Goal: Information Seeking & Learning: Check status

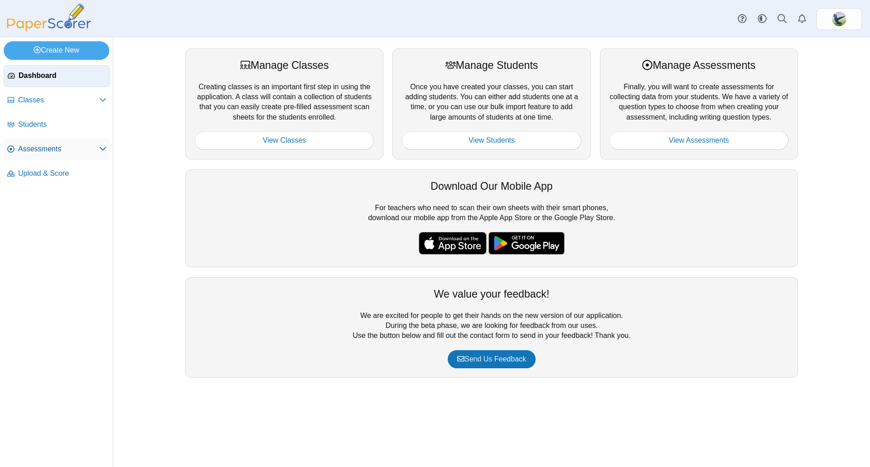
click at [64, 155] on link "Assessments" at bounding box center [57, 150] width 106 height 22
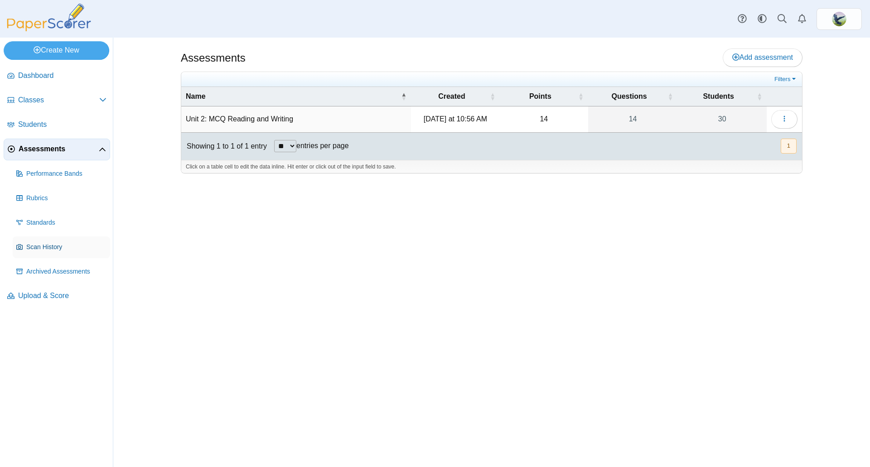
click at [46, 241] on link "Scan History" at bounding box center [61, 247] width 97 height 22
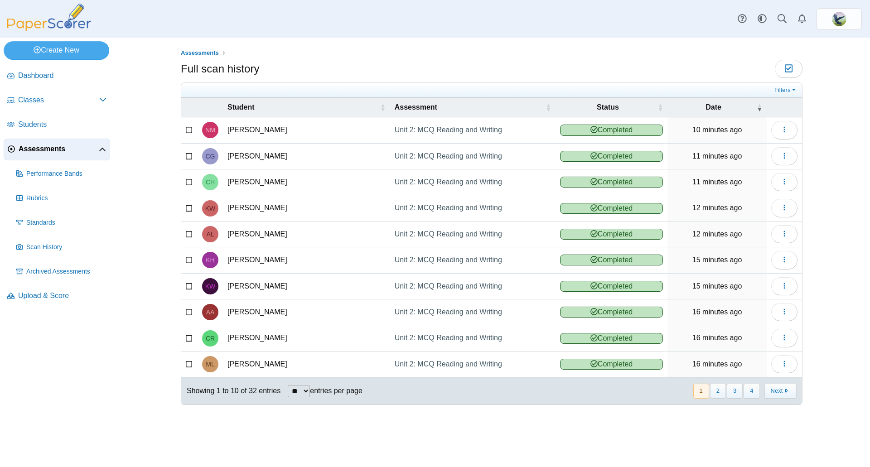
click at [612, 134] on span "Completed" at bounding box center [611, 130] width 103 height 11
click at [82, 171] on span "Performance Bands" at bounding box center [66, 173] width 80 height 9
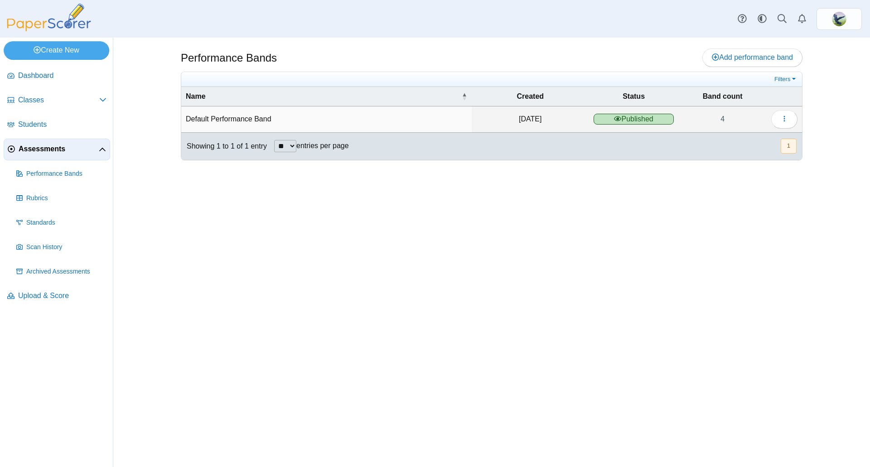
click at [636, 118] on span "Published" at bounding box center [633, 119] width 81 height 11
click at [779, 117] on button "button" at bounding box center [784, 119] width 26 height 18
click at [617, 243] on div "Performance Bands Add performance band" at bounding box center [491, 252] width 679 height 429
click at [784, 117] on use "button" at bounding box center [783, 119] width 1 height 6
click at [751, 143] on link "Details" at bounding box center [742, 140] width 109 height 14
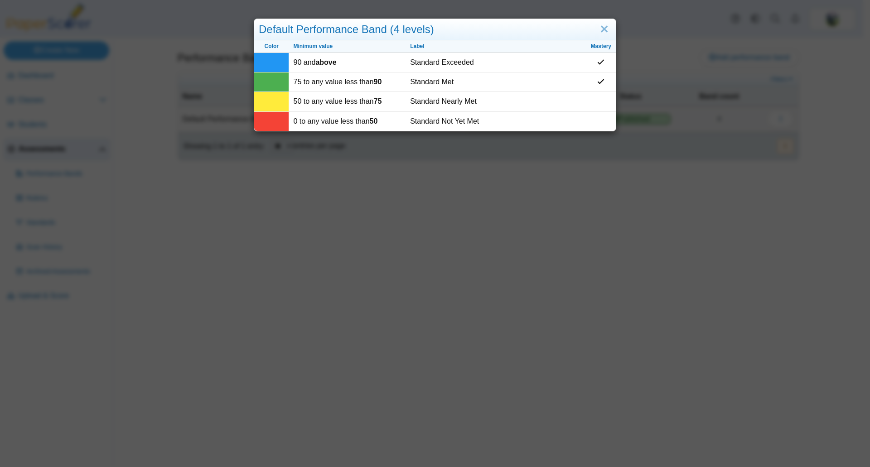
click at [506, 280] on div "Default Performance Band (4 levels) Color Minimum value Label Mastery 90 and ab…" at bounding box center [435, 233] width 870 height 467
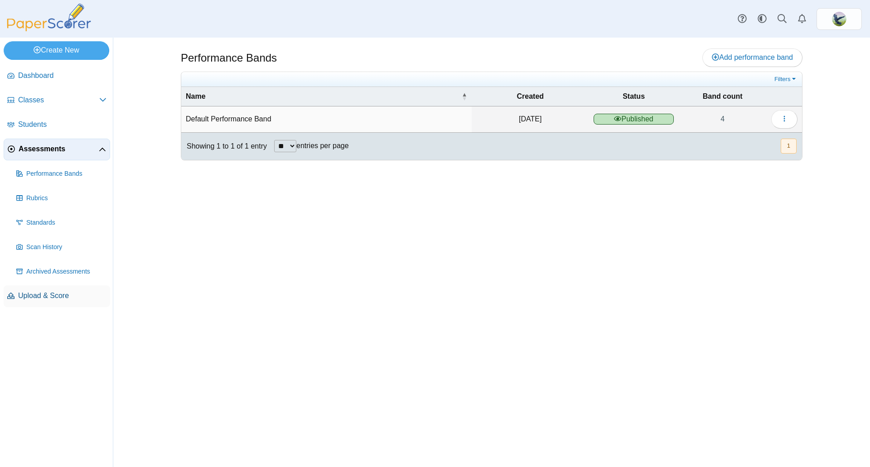
click at [50, 292] on span "Upload & Score" at bounding box center [62, 296] width 88 height 10
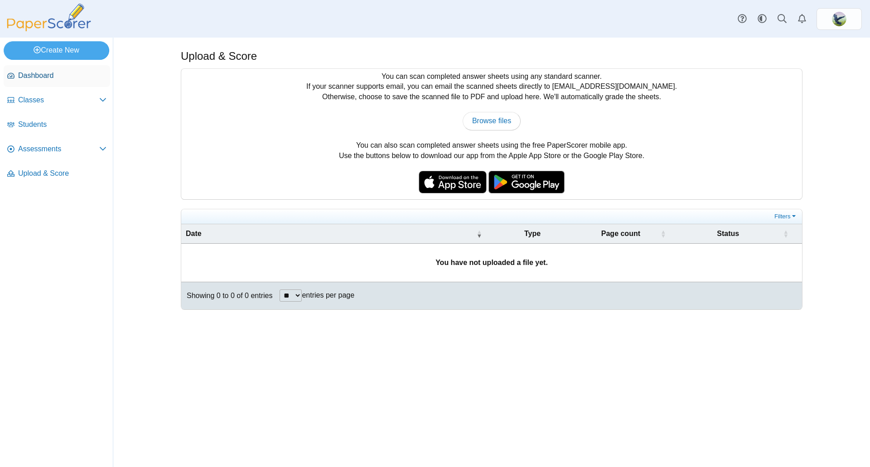
click at [40, 79] on span "Dashboard" at bounding box center [62, 76] width 88 height 10
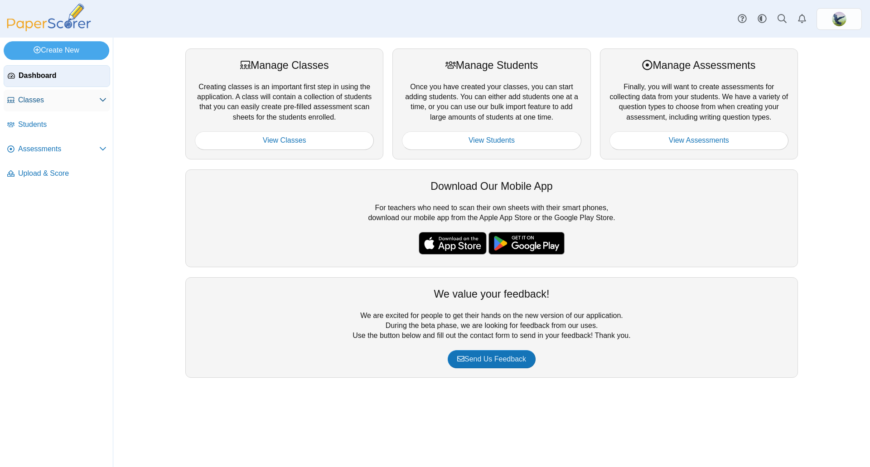
click at [34, 99] on span "Classes" at bounding box center [58, 100] width 81 height 10
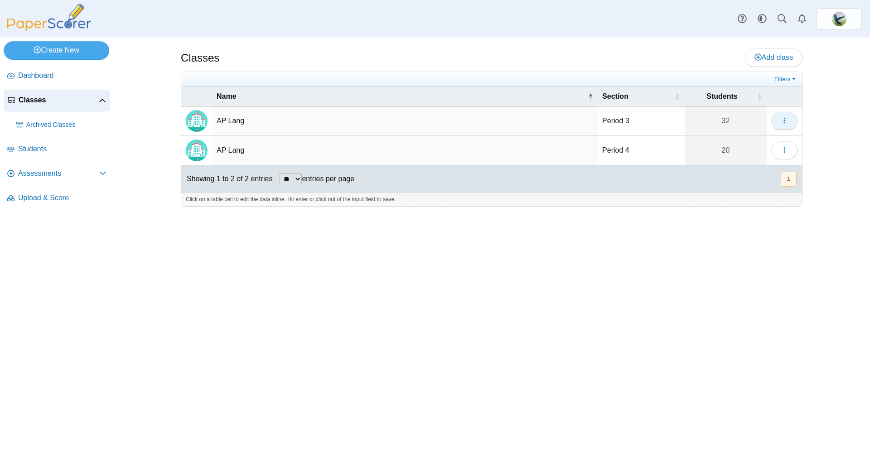
click at [779, 119] on button "button" at bounding box center [784, 121] width 26 height 18
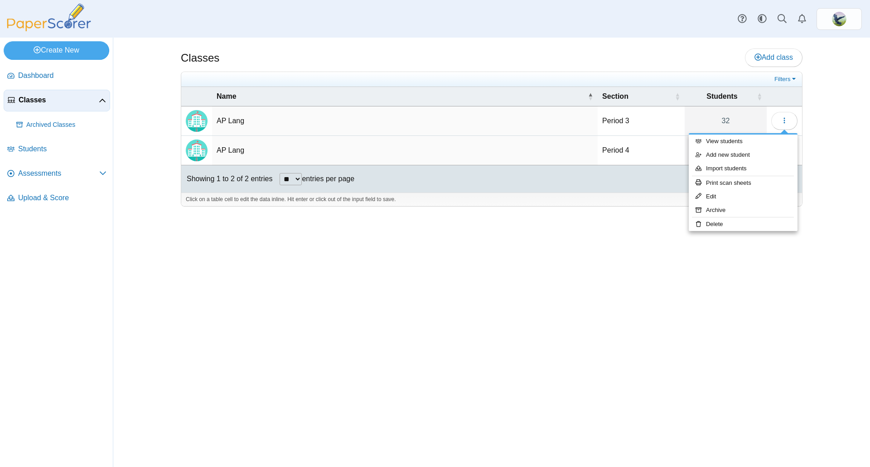
drag, startPoint x: 294, startPoint y: 258, endPoint x: 161, endPoint y: 165, distance: 162.3
click at [292, 257] on div "Classes Add class Filters 32" at bounding box center [491, 252] width 679 height 429
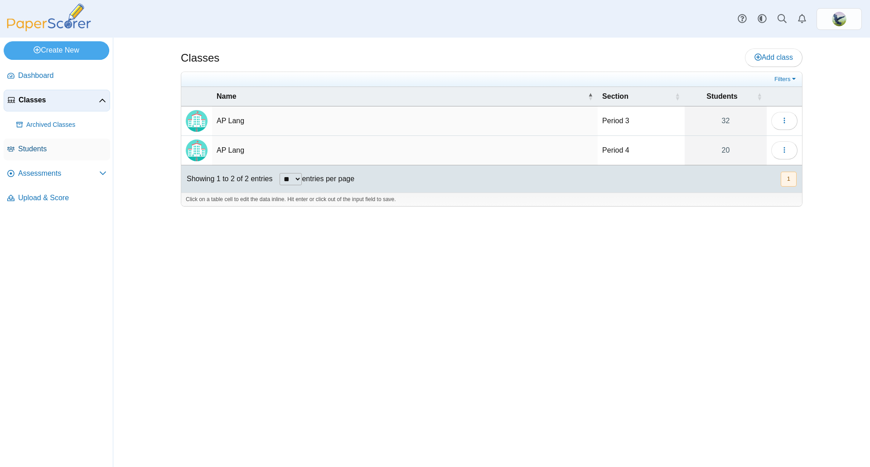
click at [34, 154] on link "Students" at bounding box center [57, 150] width 106 height 22
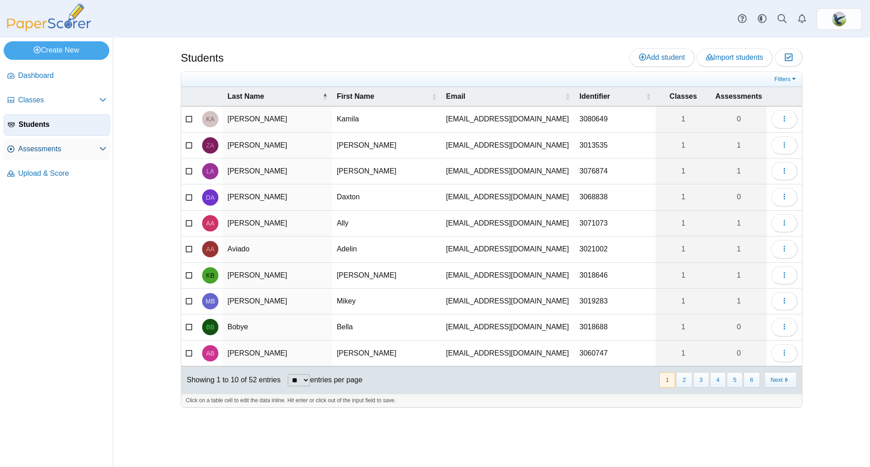
click at [60, 147] on span "Assessments" at bounding box center [58, 149] width 81 height 10
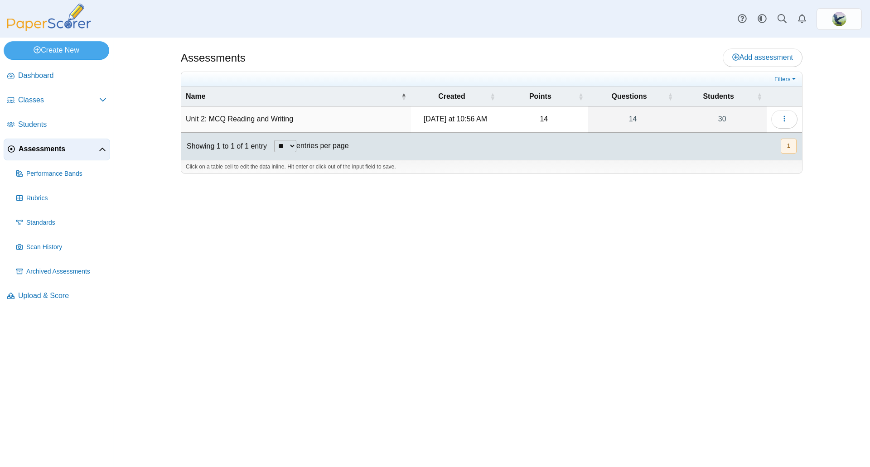
click at [228, 116] on td "Unit 2: MCQ Reading and Writing" at bounding box center [296, 119] width 230 height 26
click at [778, 120] on button "button" at bounding box center [784, 119] width 26 height 18
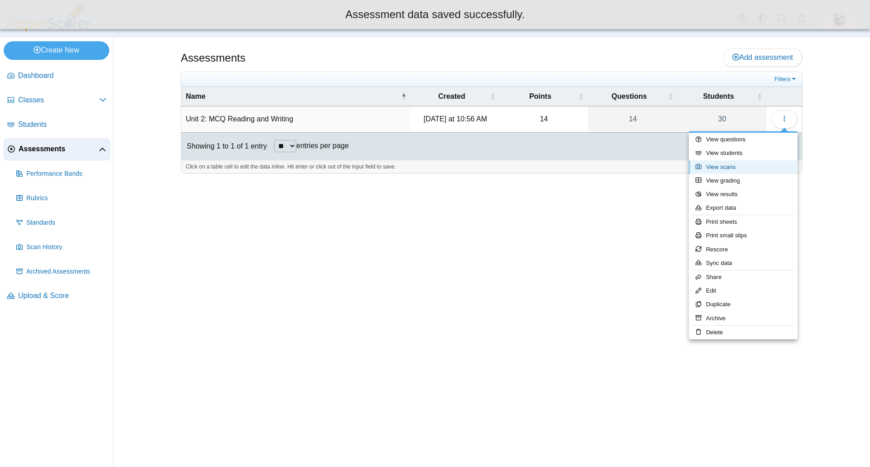
click at [725, 166] on link "View scans" at bounding box center [742, 167] width 109 height 14
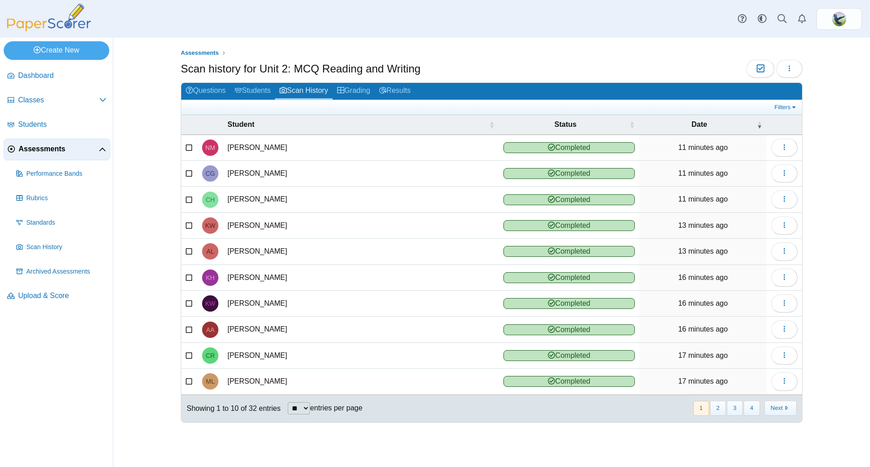
click at [548, 149] on icon at bounding box center [551, 147] width 7 height 7
click at [241, 153] on td "[PERSON_NAME]" at bounding box center [361, 148] width 276 height 26
click at [361, 87] on link "Grading" at bounding box center [353, 91] width 42 height 17
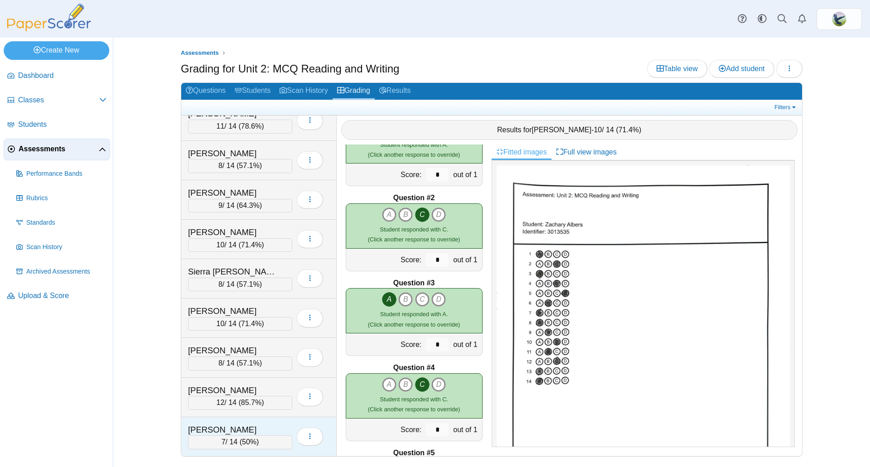
scroll to position [843, 0]
click at [40, 77] on span "Dashboard" at bounding box center [62, 76] width 88 height 10
